Goal: Information Seeking & Learning: Understand process/instructions

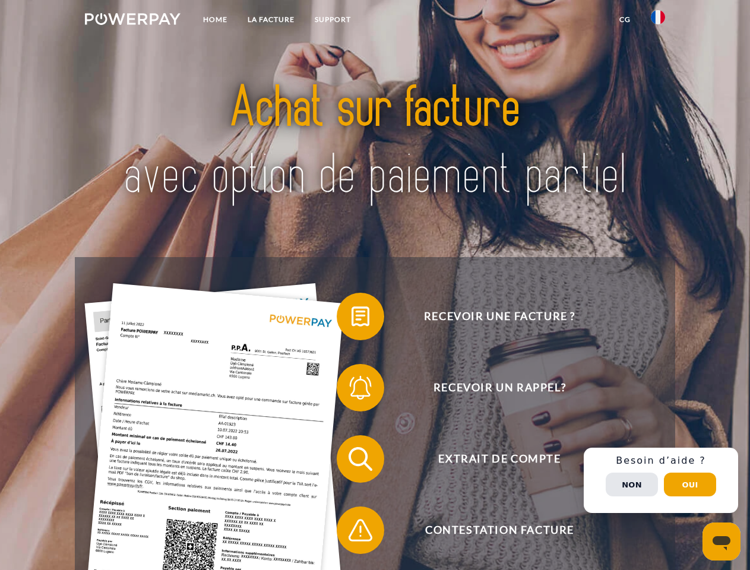
click at [132, 21] on img at bounding box center [133, 19] width 96 height 12
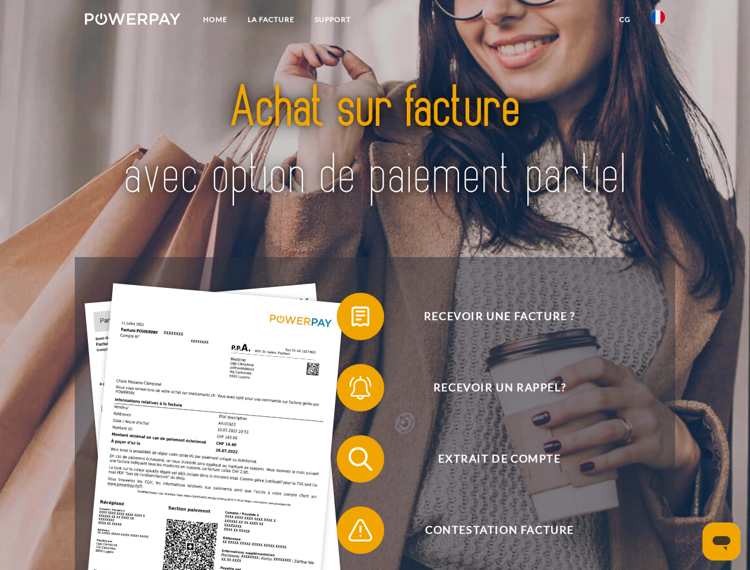
click at [658, 21] on img at bounding box center [658, 17] width 14 height 14
click at [625, 20] on link "CG" at bounding box center [624, 19] width 31 height 21
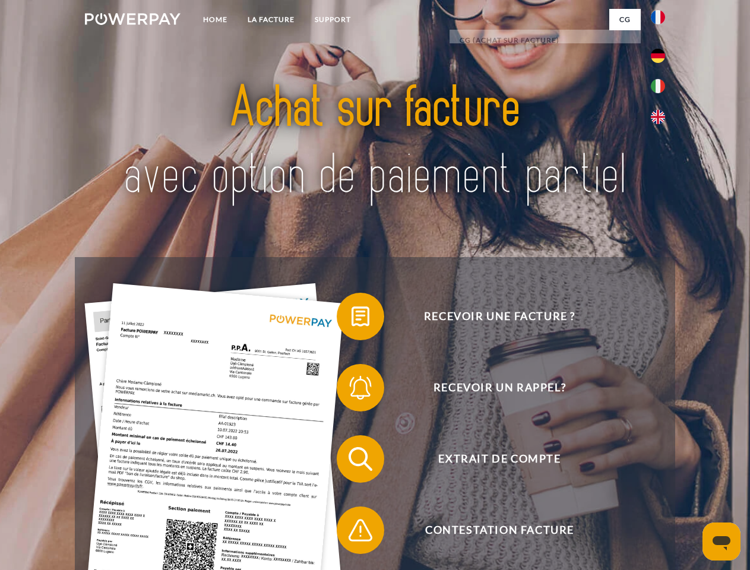
click at [352, 319] on span at bounding box center [342, 316] width 59 height 59
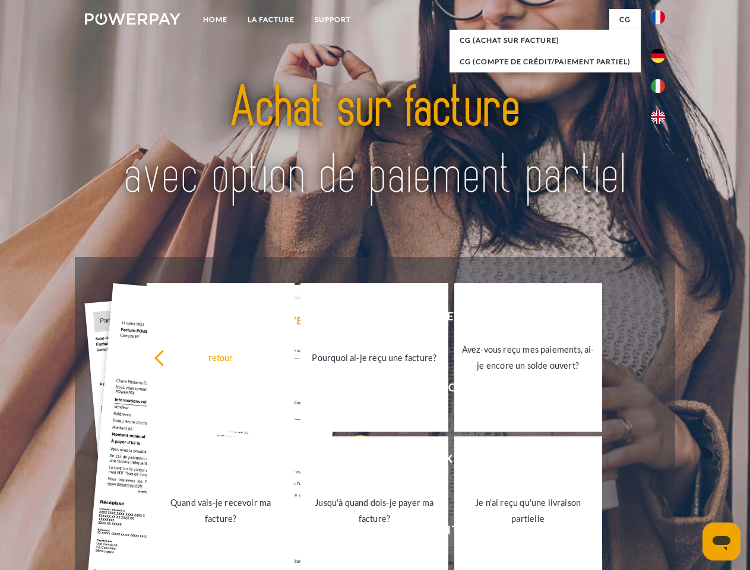
click at [352, 390] on div "retour Pourquoi ai-je reçu une facture? Avez-vous reçu mes paiements, ai-je enc…" at bounding box center [375, 434] width 480 height 307
click at [352, 462] on link "Jusqu'à quand dois-je payer ma facture?" at bounding box center [375, 511] width 148 height 148
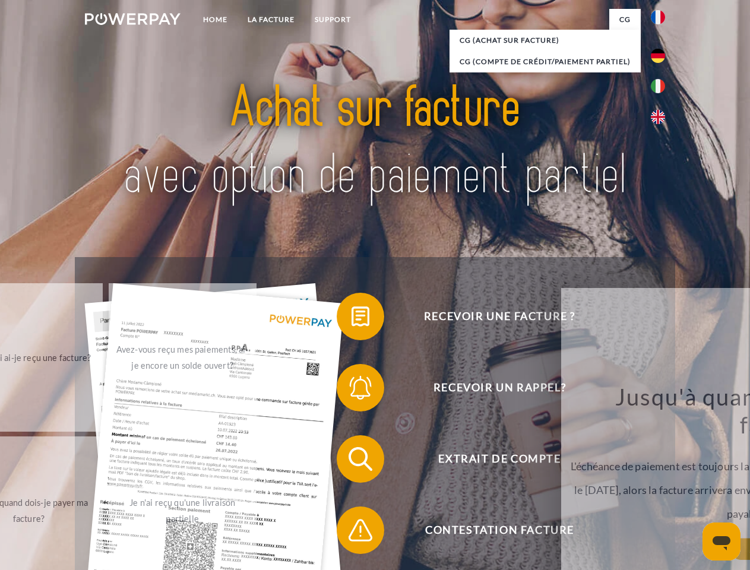
click at [352, 533] on span at bounding box center [342, 530] width 59 height 59
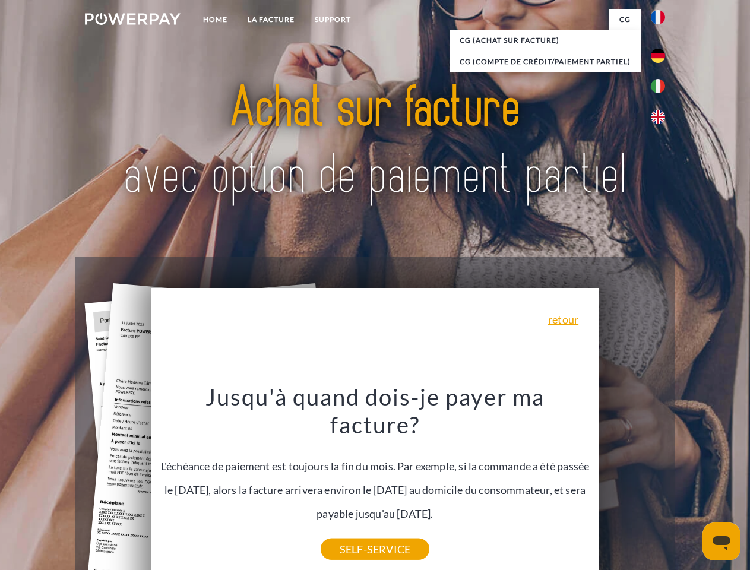
click at [661, 481] on div "Recevoir une facture ? Recevoir un rappel? Extrait de compte retour" at bounding box center [375, 494] width 600 height 475
click at [632, 483] on span "Extrait de compte" at bounding box center [499, 459] width 291 height 48
click at [690, 485] on header "Home LA FACTURE Support" at bounding box center [375, 410] width 750 height 820
